Goal: Find specific page/section: Find specific page/section

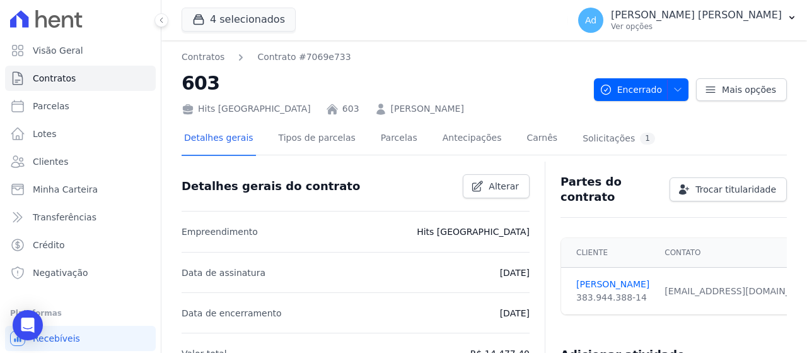
click at [219, 21] on button "4 selecionados" at bounding box center [239, 20] width 114 height 24
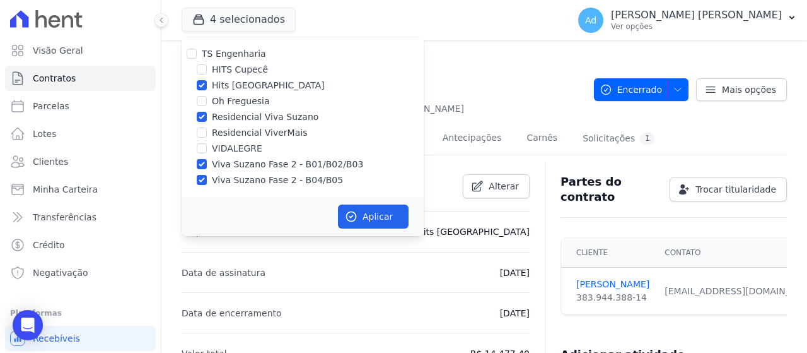
click at [209, 88] on div "Hits [GEOGRAPHIC_DATA]" at bounding box center [303, 85] width 242 height 13
click at [202, 117] on input "Residencial Viva Suzano" at bounding box center [202, 117] width 10 height 10
checkbox input "false"
click at [202, 90] on input "Hits [GEOGRAPHIC_DATA]" at bounding box center [202, 85] width 10 height 10
click at [218, 84] on label "Hits [GEOGRAPHIC_DATA]" at bounding box center [268, 85] width 113 height 13
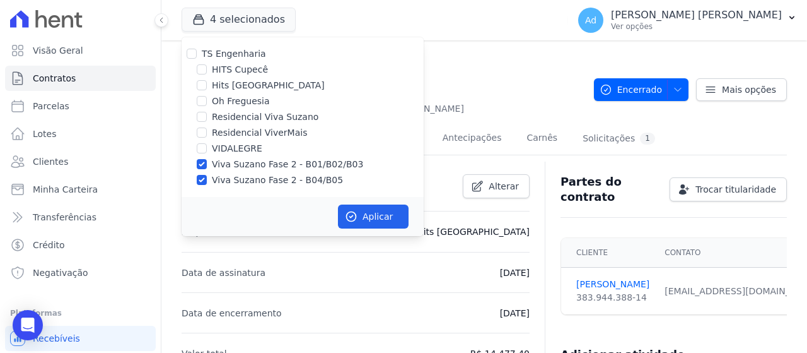
click at [207, 84] on input "Hits [GEOGRAPHIC_DATA]" at bounding box center [202, 85] width 10 height 10
checkbox input "true"
click at [201, 167] on input "Viva Suzano Fase 2 - B01/B02/B03" at bounding box center [202, 164] width 10 height 10
checkbox input "false"
click at [197, 182] on input "Viva Suzano Fase 2 - B04/B05" at bounding box center [202, 180] width 10 height 10
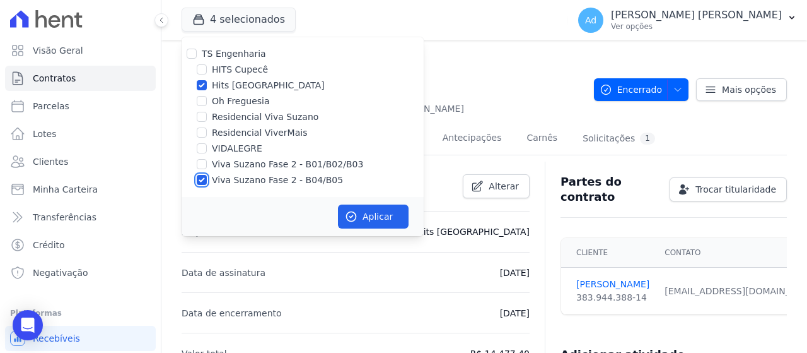
checkbox input "false"
click at [367, 221] on button "Aplicar" at bounding box center [373, 216] width 71 height 24
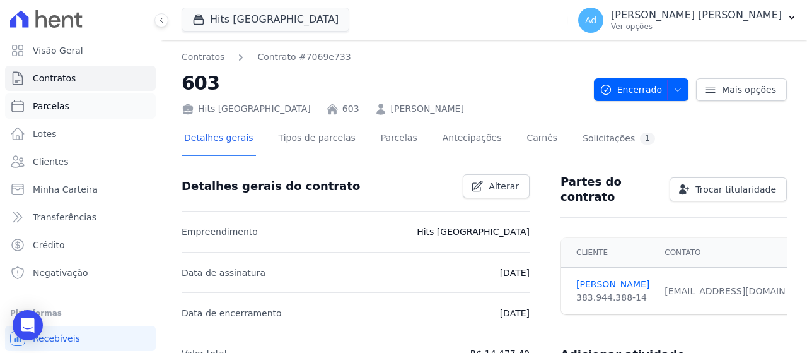
click at [81, 110] on link "Parcelas" at bounding box center [80, 105] width 151 height 25
select select
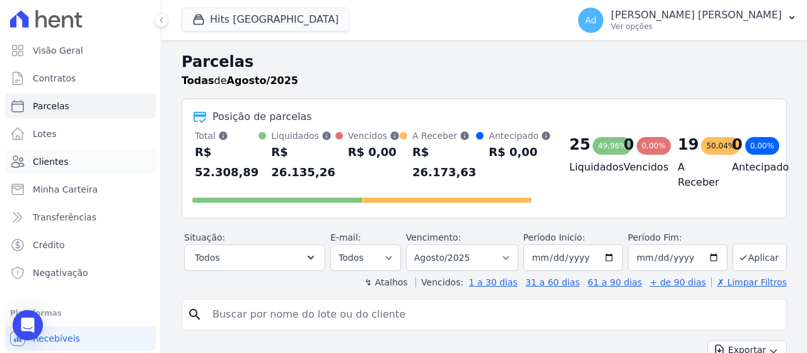
click at [70, 163] on link "Clientes" at bounding box center [80, 161] width 151 height 25
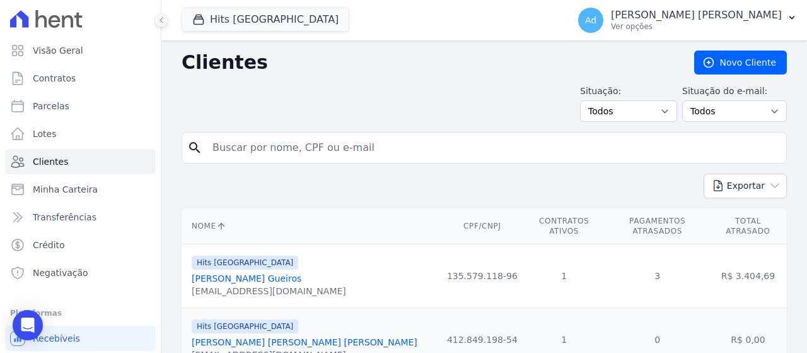
click at [293, 154] on input "search" at bounding box center [493, 147] width 576 height 25
type input "larissa"
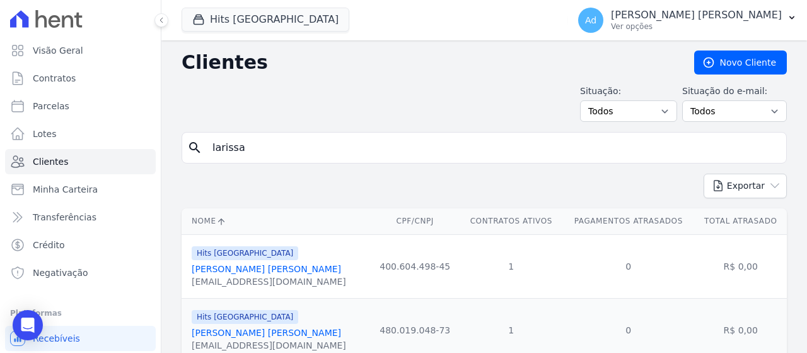
scroll to position [112, 0]
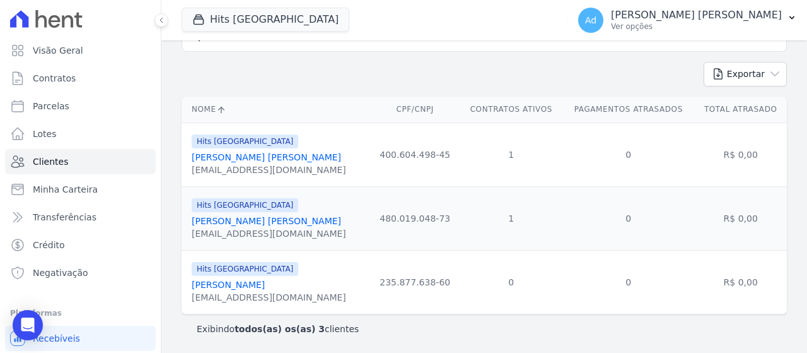
click at [271, 216] on link "[PERSON_NAME] [PERSON_NAME]" at bounding box center [266, 221] width 149 height 10
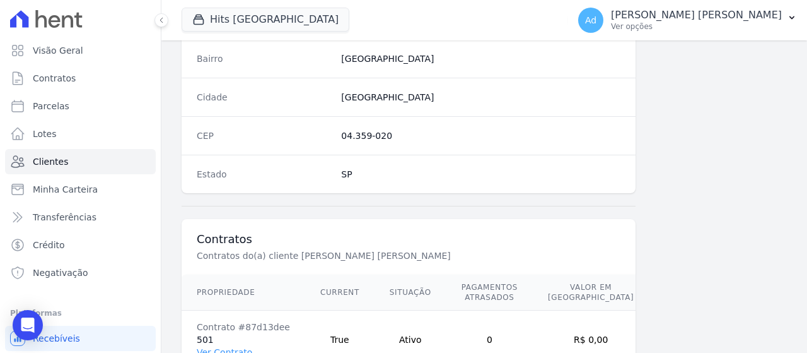
scroll to position [838, 0]
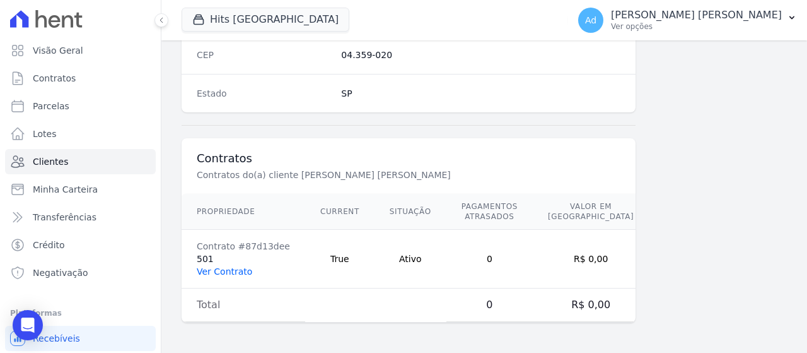
click at [231, 271] on link "Ver Contrato" at bounding box center [224, 271] width 55 height 10
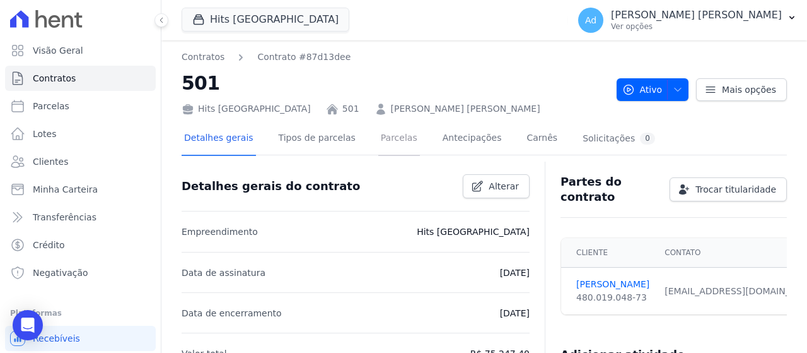
click at [388, 136] on link "Parcelas" at bounding box center [399, 138] width 42 height 33
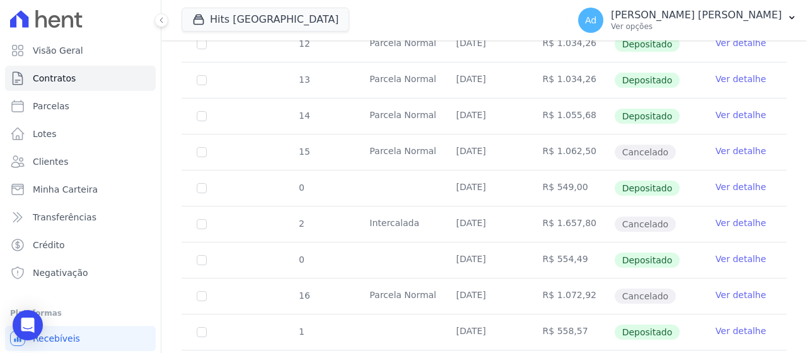
scroll to position [386, 0]
